Goal: Navigation & Orientation: Understand site structure

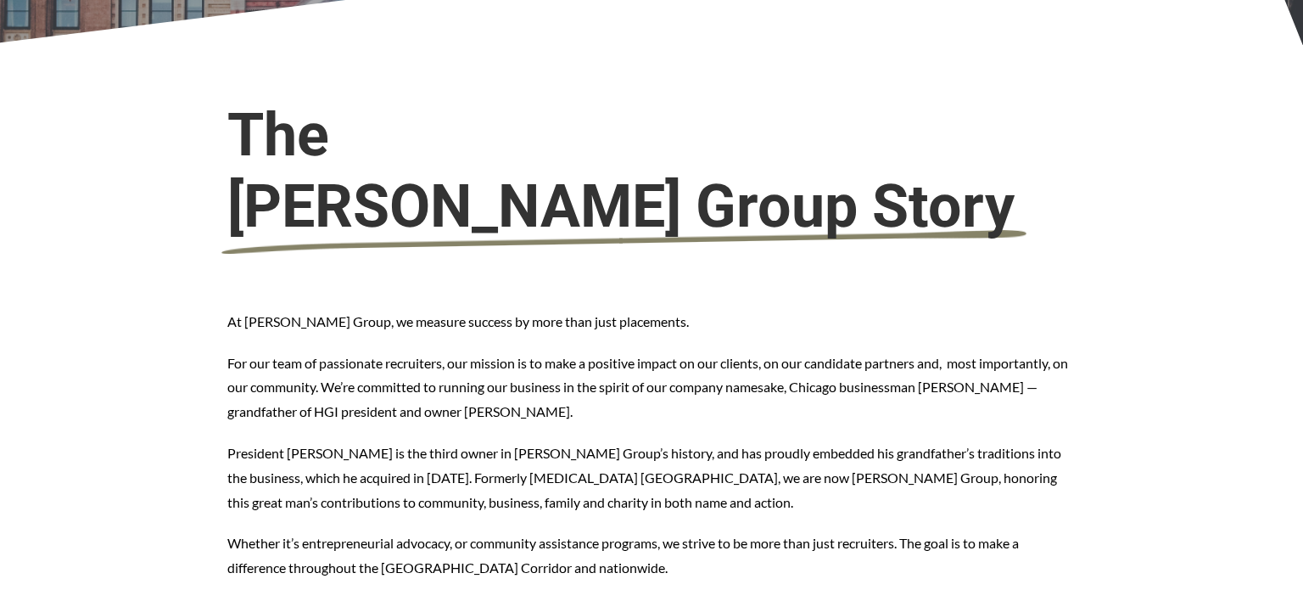
scroll to position [475, 0]
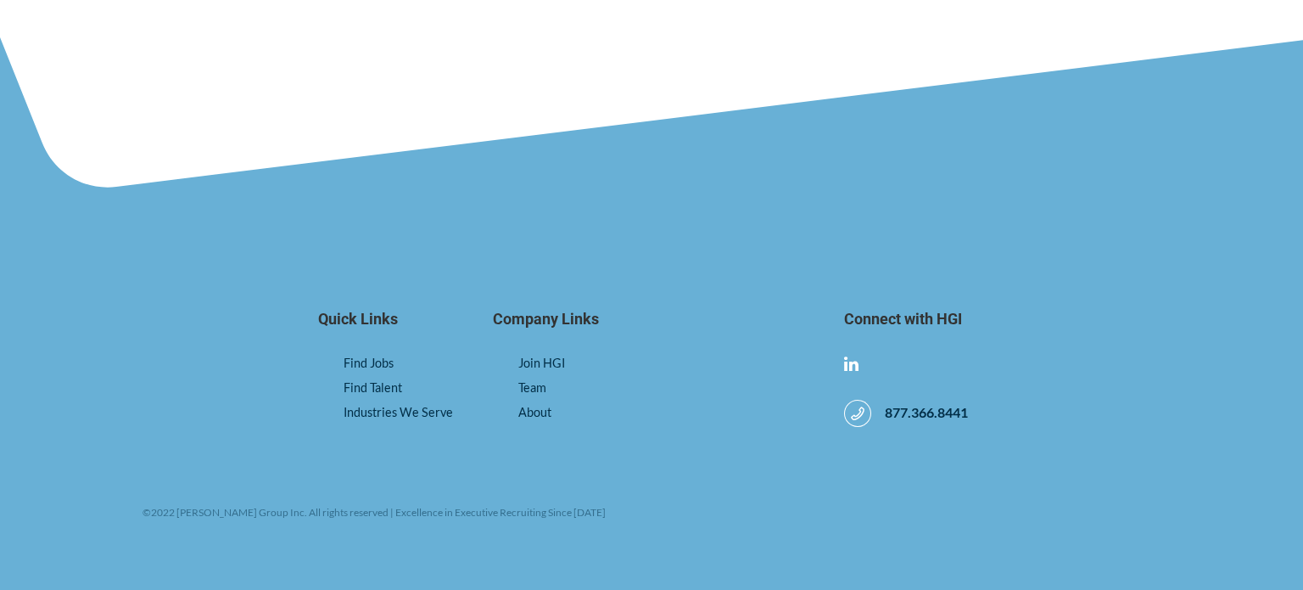
scroll to position [1375, 0]
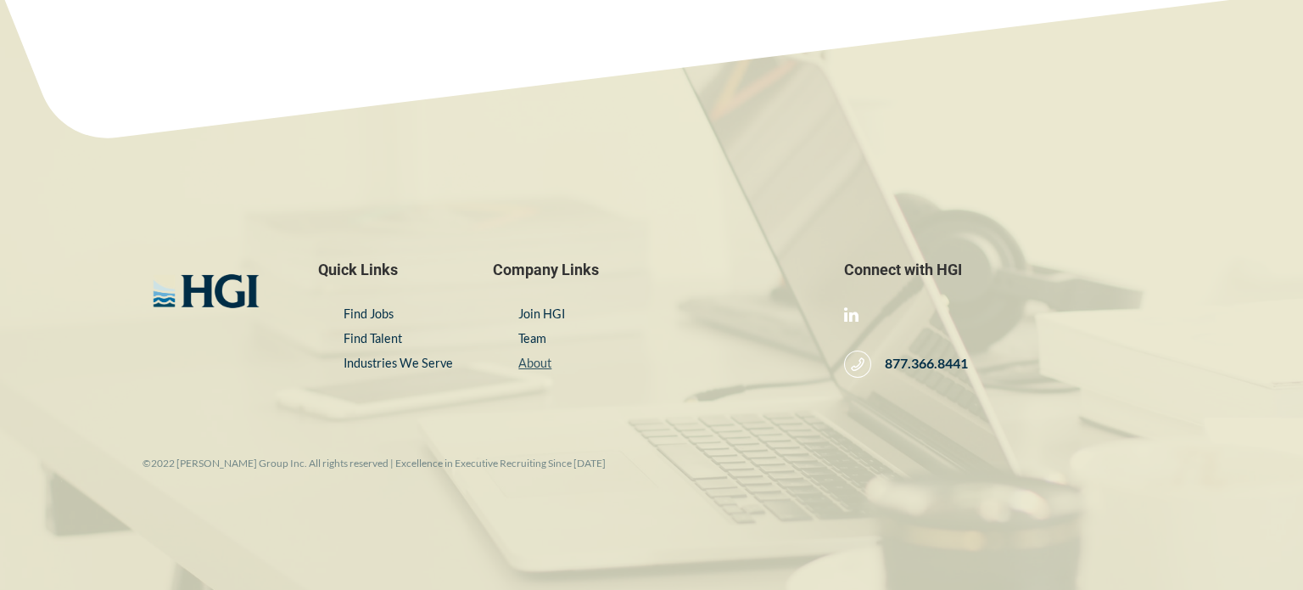
click at [535, 356] on link "About" at bounding box center [534, 363] width 33 height 14
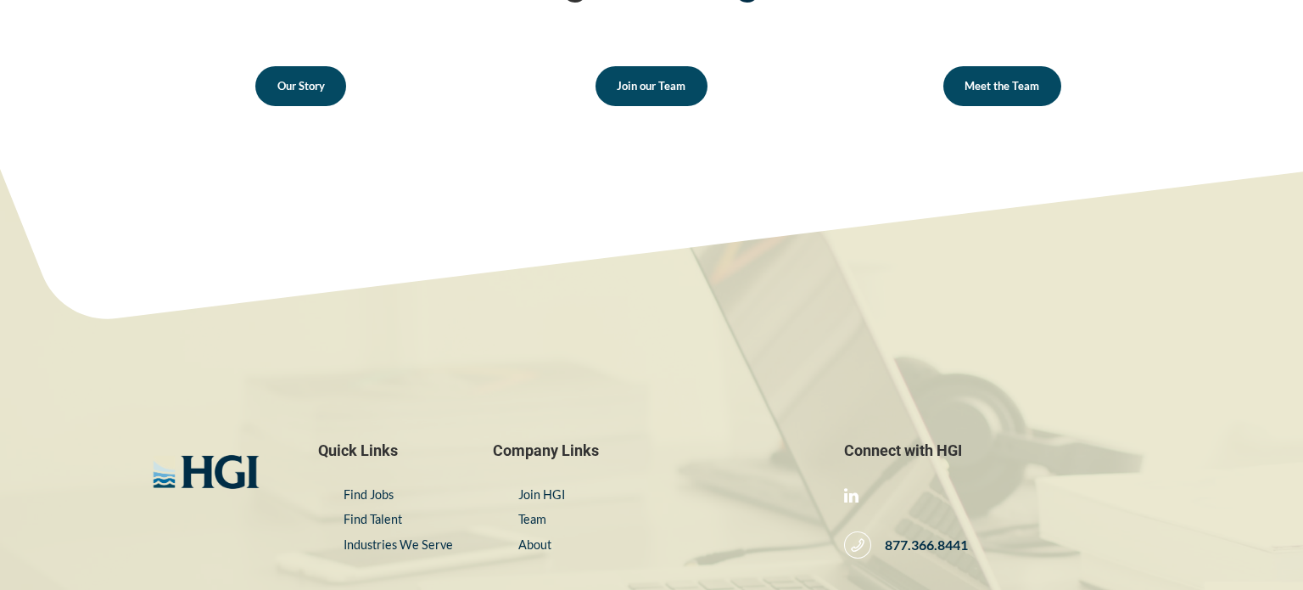
scroll to position [2546, 0]
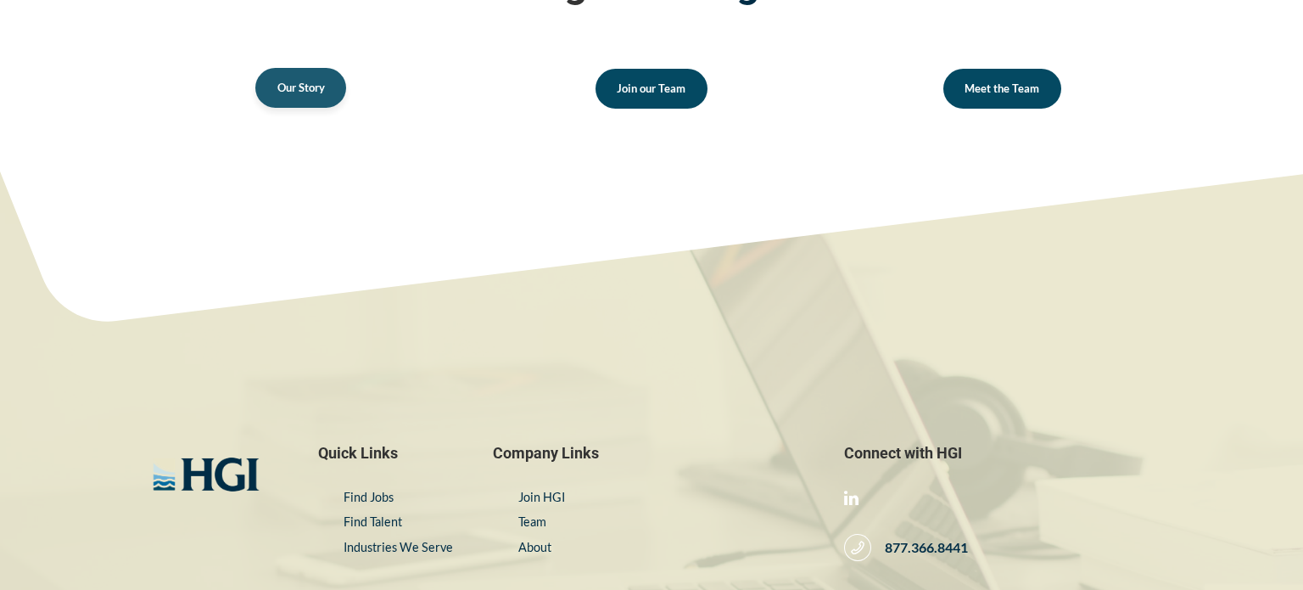
click at [291, 91] on span "Our Story" at bounding box center [301, 87] width 48 height 11
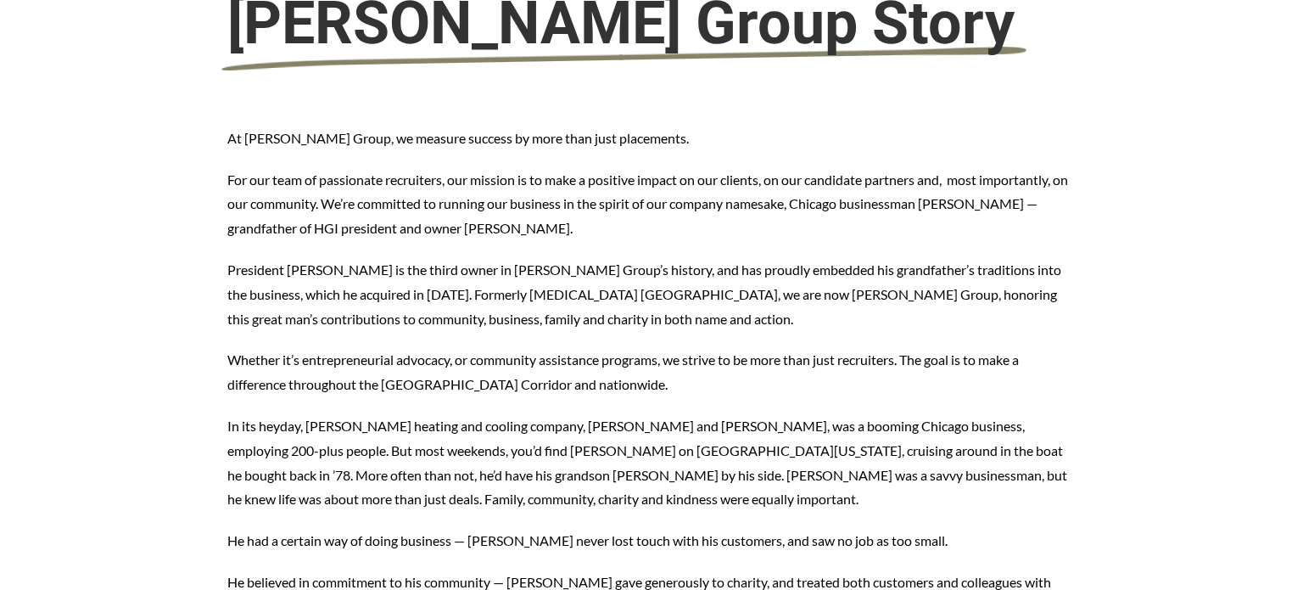
scroll to position [665, 0]
